Goal: Task Accomplishment & Management: Complete application form

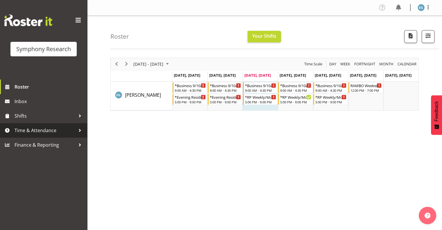
click at [37, 129] on span "Time & Attendance" at bounding box center [45, 130] width 61 height 9
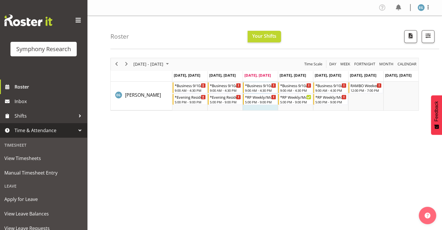
click at [56, 130] on span "Time & Attendance" at bounding box center [45, 130] width 61 height 9
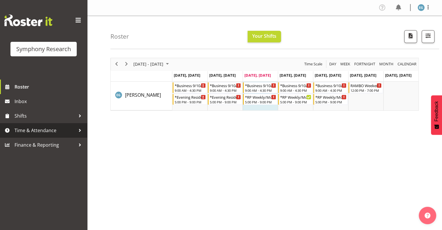
click at [48, 129] on span "Time & Attendance" at bounding box center [45, 130] width 61 height 9
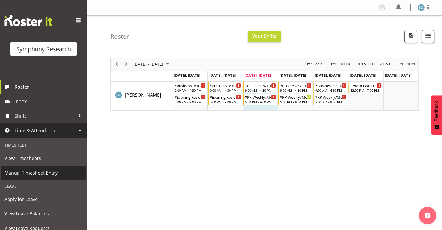
click at [42, 171] on span "Manual Timesheet Entry" at bounding box center [43, 173] width 78 height 9
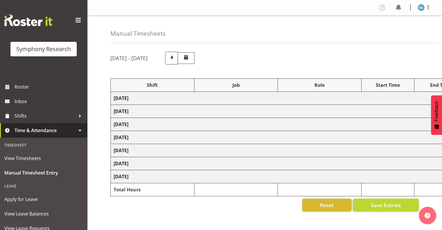
select select "26078"
select select "10587"
select select "26078"
select select "10587"
select select "48116"
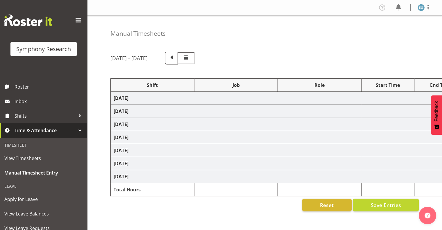
select select "10731"
select select "26078"
select select "10587"
select select "26078"
select select "10587"
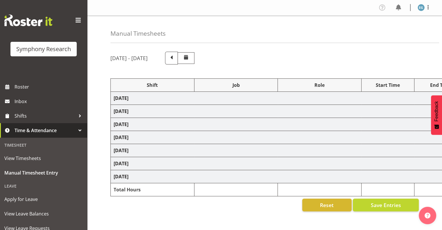
select select "48116"
select select "10731"
select select "26078"
select select "10587"
select select "26078"
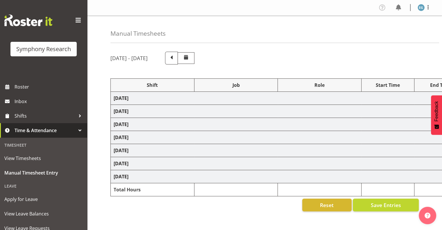
select select "10733"
select select "26078"
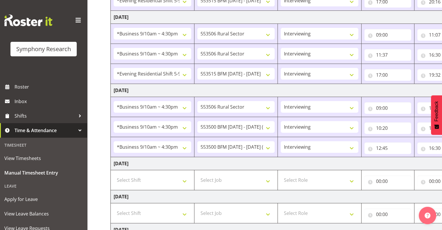
scroll to position [156, 0]
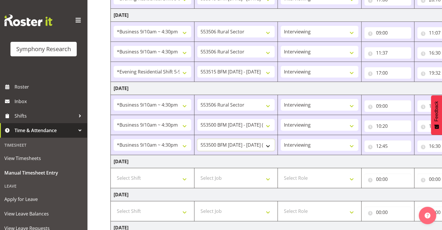
click at [267, 145] on select "550060 IF Admin 553492 World Poll Aus Wave 2 Main 2025 553493 World Poll NZ Wav…" at bounding box center [236, 145] width 78 height 12
click at [231, 144] on select "550060 IF Admin 553492 World Poll Aus Wave 2 Main 2025 553493 World Poll NZ Wav…" at bounding box center [236, 145] width 78 height 12
click at [268, 144] on select "550060 IF Admin 553492 World Poll Aus Wave 2 Main 2025 553493 World Poll NZ Wav…" at bounding box center [236, 145] width 78 height 12
click at [197, 139] on select "550060 IF Admin 553492 World Poll Aus Wave 2 Main 2025 553493 World Poll NZ Wav…" at bounding box center [236, 145] width 78 height 12
click at [267, 143] on select "550060 IF Admin 553492 World Poll Aus Wave 2 Main 2025 553493 World Poll NZ Wav…" at bounding box center [236, 145] width 78 height 12
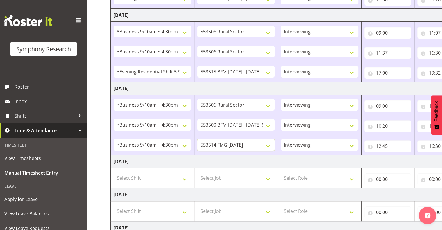
select select "10731"
click at [197, 139] on select "550060 IF Admin 553492 World Poll Aus Wave 2 Main 2025 553493 World Poll NZ Wav…" at bounding box center [236, 145] width 78 height 12
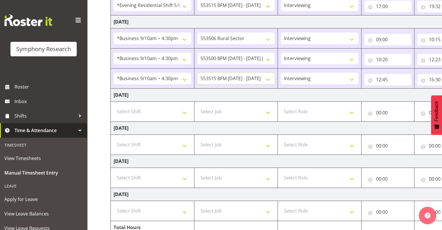
scroll to position [249, 0]
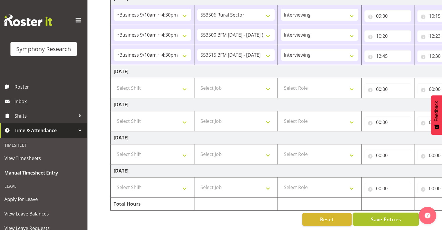
click at [383, 216] on span "Save Entries" at bounding box center [385, 220] width 30 height 8
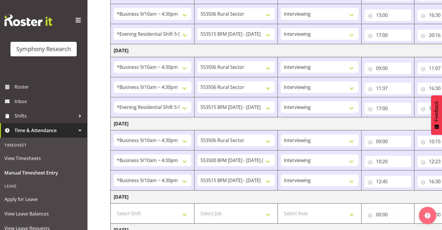
scroll to position [119, 0]
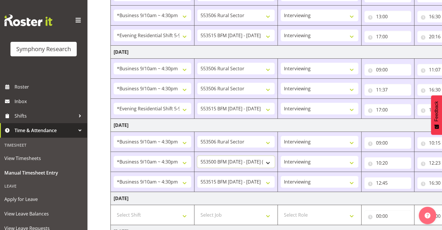
click at [268, 160] on select "550060 IF Admin 553492 World Poll Aus Wave 2 Main 2025 553493 World Poll NZ Wav…" at bounding box center [236, 162] width 78 height 12
select select "10731"
click at [197, 156] on select "550060 IF Admin 553492 World Poll Aus Wave 2 Main 2025 553493 World Poll NZ Wav…" at bounding box center [236, 162] width 78 height 12
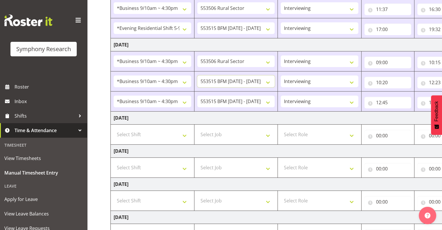
scroll to position [249, 0]
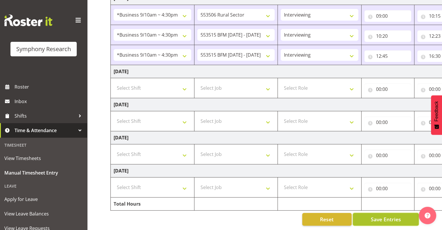
click at [387, 216] on span "Save Entries" at bounding box center [385, 220] width 30 height 8
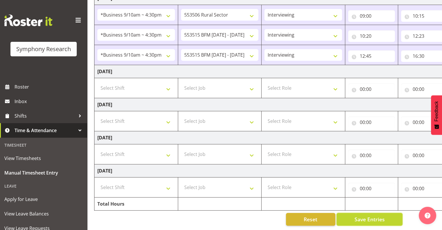
scroll to position [0, 75]
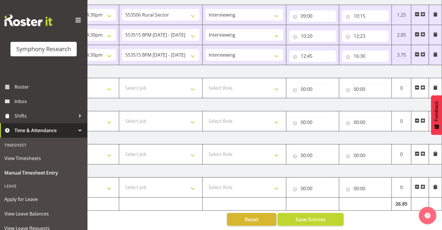
click at [422, 52] on span at bounding box center [422, 54] width 5 height 5
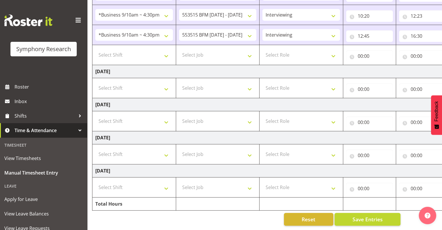
scroll to position [0, 0]
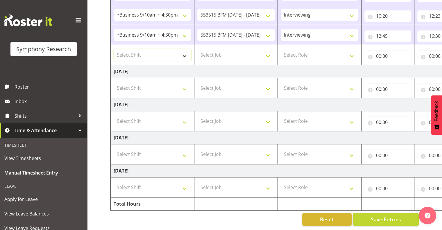
click at [184, 51] on select "Select Shift !!Weekend Residential (Roster IT Shift Label) *Business 9/10am ~ 4…" at bounding box center [153, 55] width 78 height 12
select select "48116"
click at [114, 49] on select "Select Shift !!Weekend Residential (Roster IT Shift Label) *Business 9/10am ~ 4…" at bounding box center [153, 55] width 78 height 12
click at [267, 50] on select "Select Job 550060 IF Admin 553492 World Poll Aus Wave 2 Main 2025 553493 World …" at bounding box center [236, 55] width 78 height 12
select select "10731"
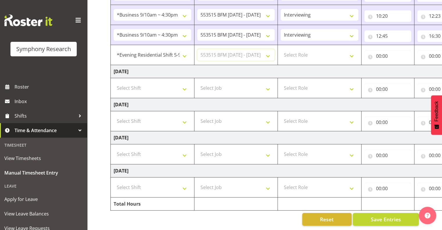
click at [197, 49] on select "Select Job 550060 IF Admin 553492 World Poll Aus Wave 2 Main 2025 553493 World …" at bounding box center [236, 55] width 78 height 12
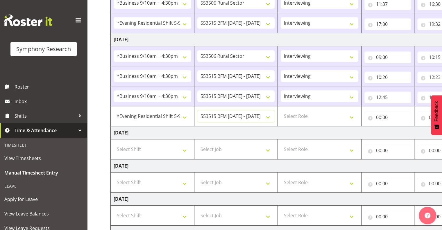
scroll to position [259, 0]
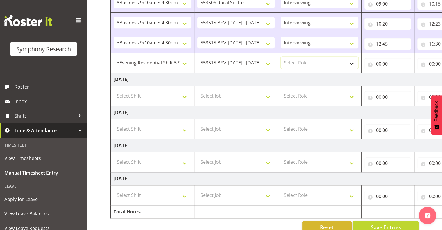
click at [352, 62] on select "Select Role Interviewing Briefing" at bounding box center [320, 63] width 78 height 12
select select "47"
click at [281, 57] on select "Select Role Interviewing Briefing" at bounding box center [320, 63] width 78 height 12
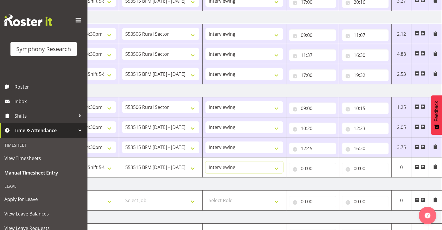
scroll to position [153, 0]
click at [308, 167] on input "00:00" at bounding box center [312, 169] width 47 height 12
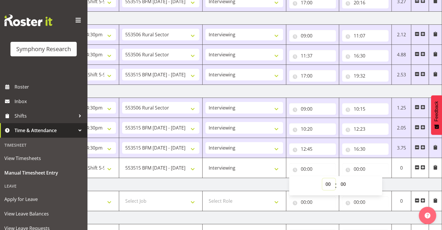
click at [329, 183] on select "00 01 02 03 04 05 06 07 08 09 10 11 12 13 14 15 16 17 18 19 20 21 22 23" at bounding box center [328, 184] width 13 height 12
select select "17"
click at [322, 178] on select "00 01 02 03 04 05 06 07 08 09 10 11 12 13 14 15 16 17 18 19 20 21 22 23" at bounding box center [328, 184] width 13 height 12
type input "17:00"
click at [358, 167] on input "00:00" at bounding box center [365, 169] width 47 height 12
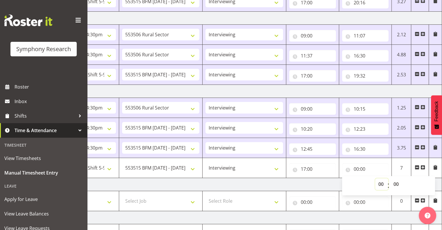
click at [379, 183] on select "00 01 02 03 04 05 06 07 08 09 10 11 12 13 14 15 16 17 18 19 20 21 22 23" at bounding box center [381, 184] width 13 height 12
select select "19"
click at [375, 178] on select "00 01 02 03 04 05 06 07 08 09 10 11 12 13 14 15 16 17 18 19 20 21 22 23" at bounding box center [381, 184] width 13 height 12
type input "19:00"
click at [397, 182] on select "00 01 02 03 04 05 06 07 08 09 10 11 12 13 14 15 16 17 18 19 20 21 22 23 24 25 2…" at bounding box center [396, 184] width 13 height 12
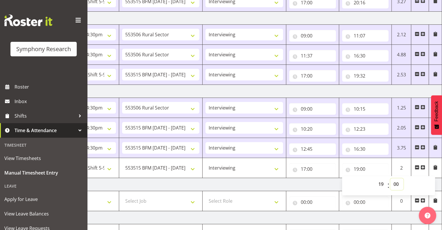
select select "30"
click at [390, 178] on select "00 01 02 03 04 05 06 07 08 09 10 11 12 13 14 15 16 17 18 19 20 21 22 23 24 25 2…" at bounding box center [396, 184] width 13 height 12
type input "19:30"
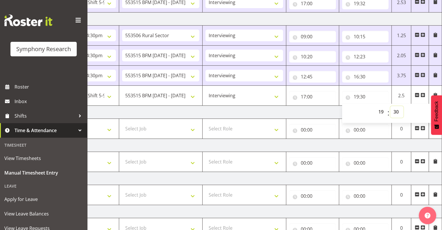
scroll to position [269, 0]
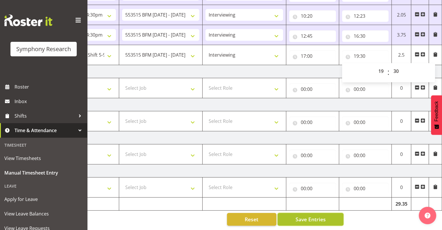
click at [308, 216] on span "Save Entries" at bounding box center [310, 220] width 30 height 8
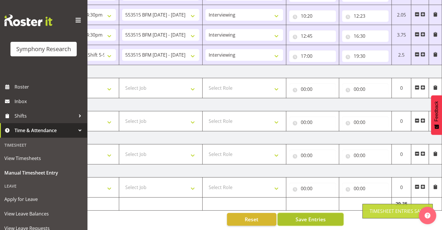
drag, startPoint x: 311, startPoint y: 213, endPoint x: 330, endPoint y: 215, distance: 19.0
click at [312, 216] on span "Save Entries" at bounding box center [310, 220] width 30 height 8
